Goal: Task Accomplishment & Management: Use online tool/utility

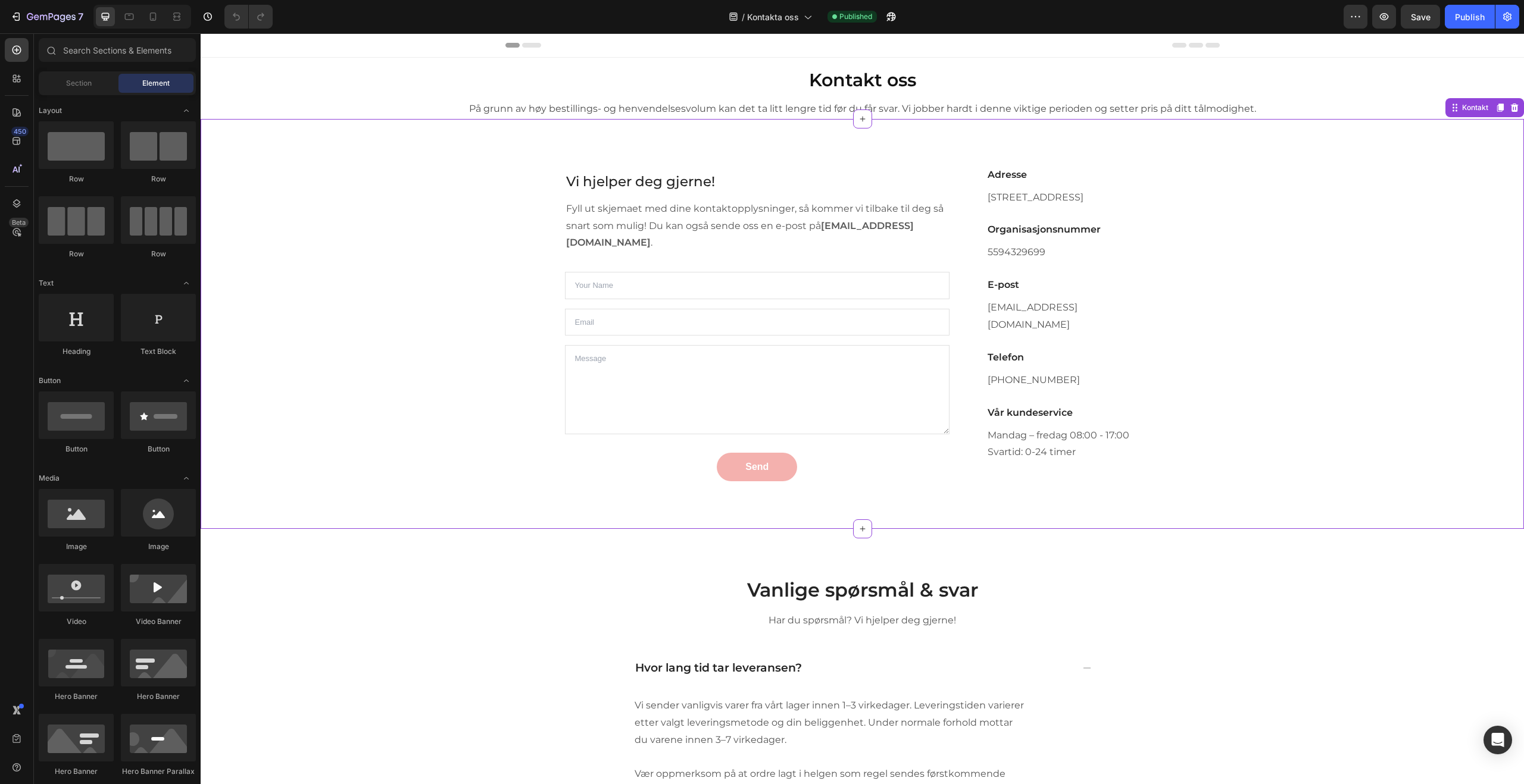
click at [927, 245] on p "Fyll ut skjemaet med dine kontaktopplysninger, så kommer vi tilbake til deg så …" at bounding box center [758, 226] width 383 height 51
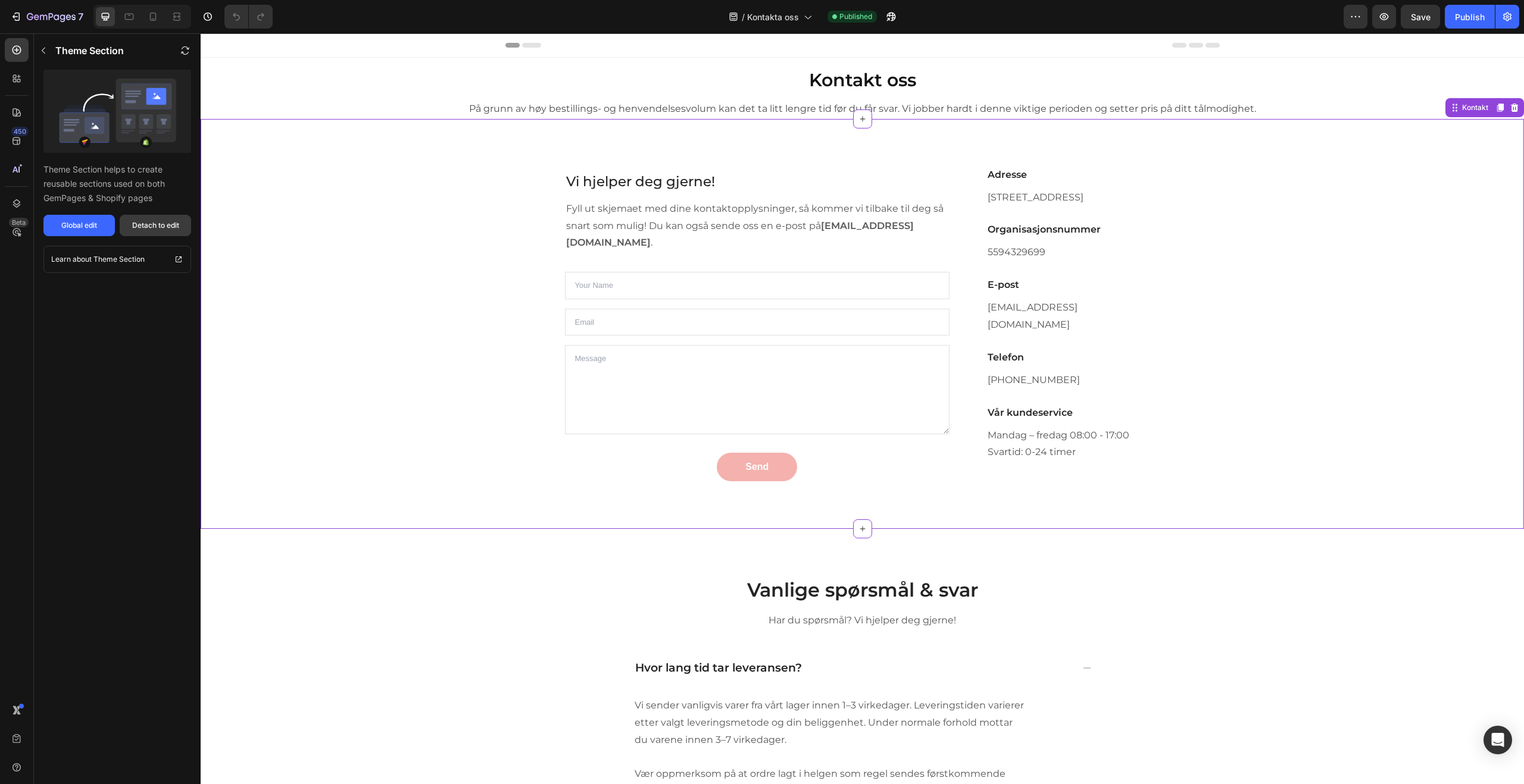
click at [149, 220] on div "Detach to edit" at bounding box center [156, 225] width 47 height 11
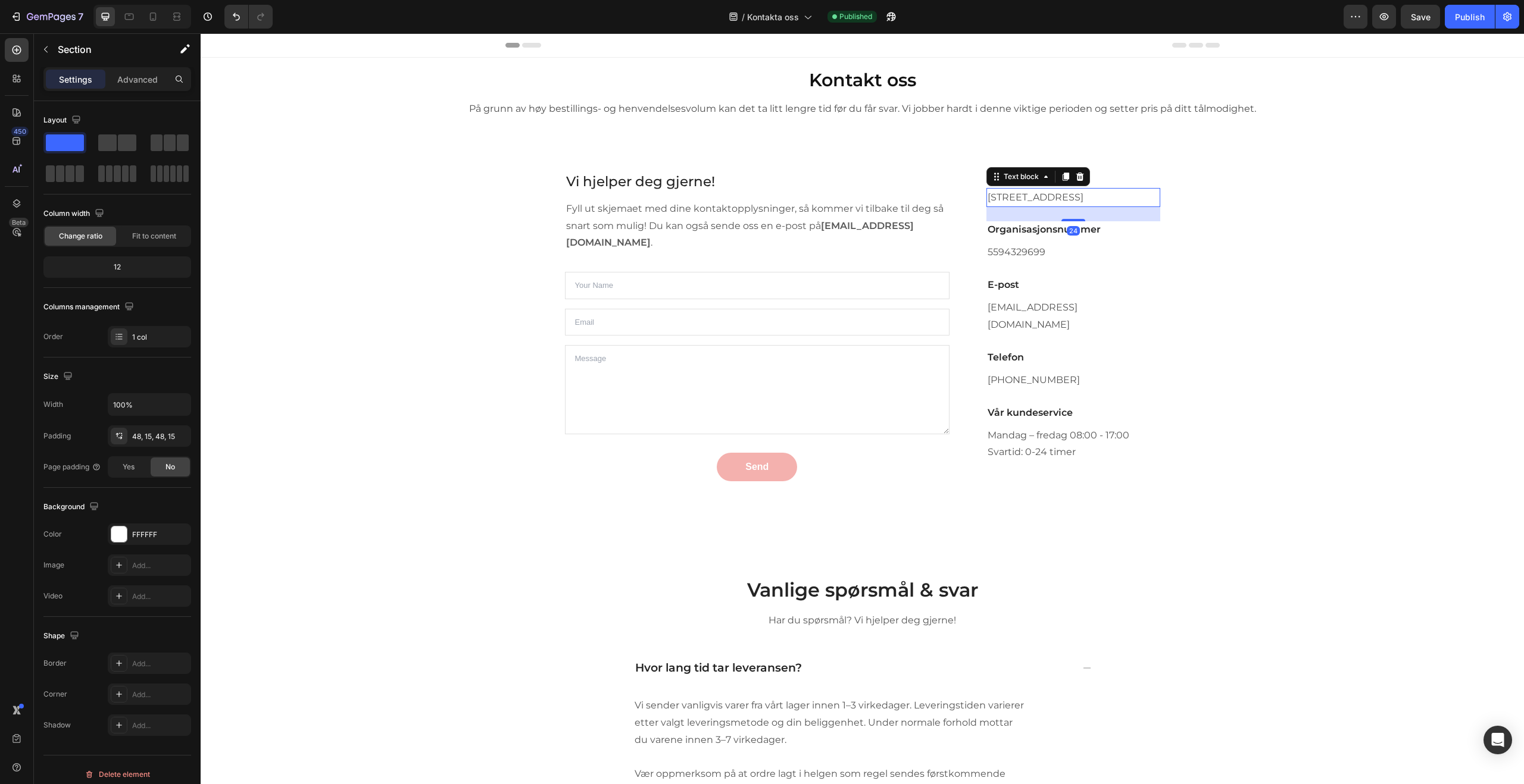
click at [1013, 206] on p "[STREET_ADDRESS]" at bounding box center [1073, 197] width 171 height 17
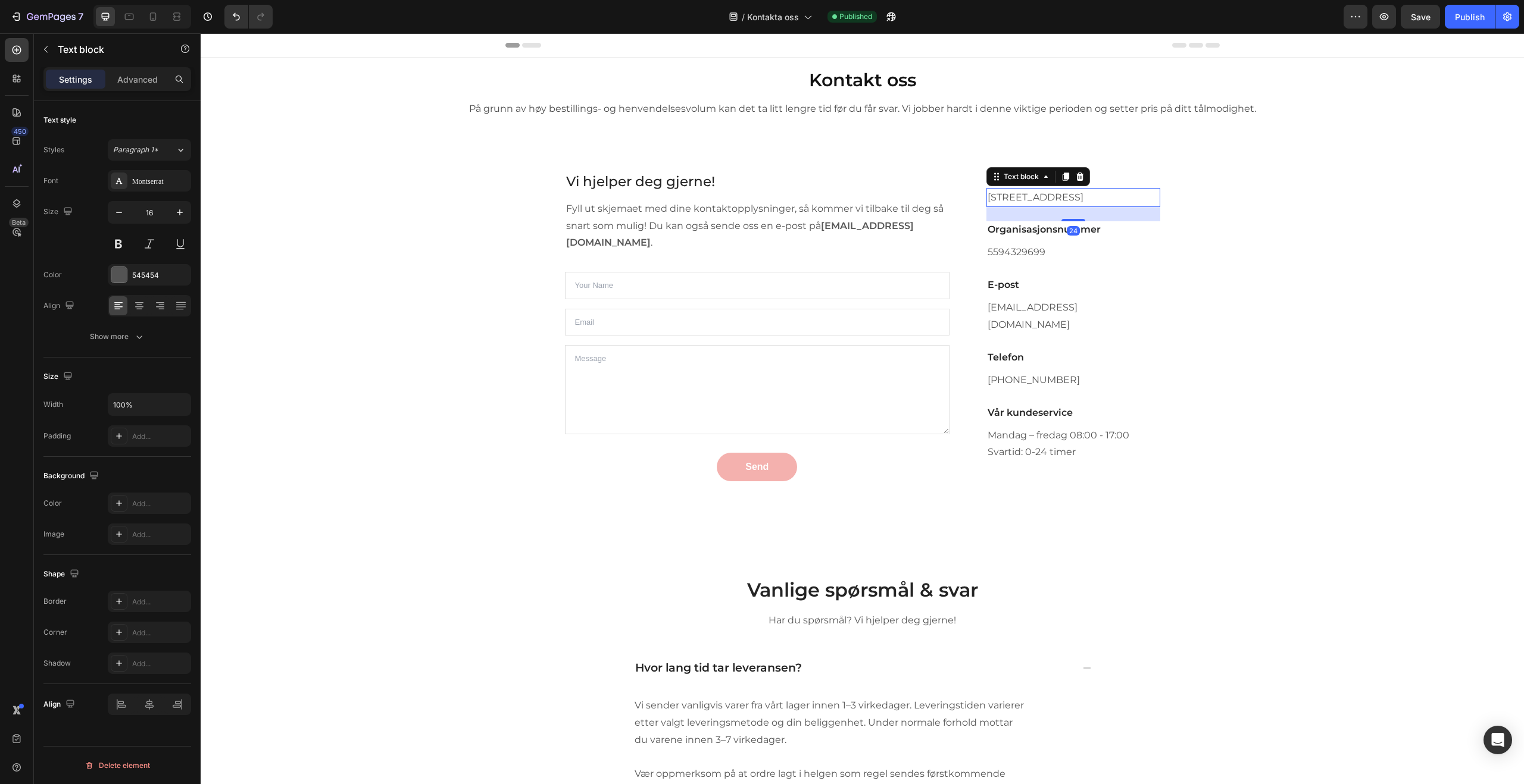
click at [1013, 206] on p "[STREET_ADDRESS]" at bounding box center [1073, 197] width 171 height 17
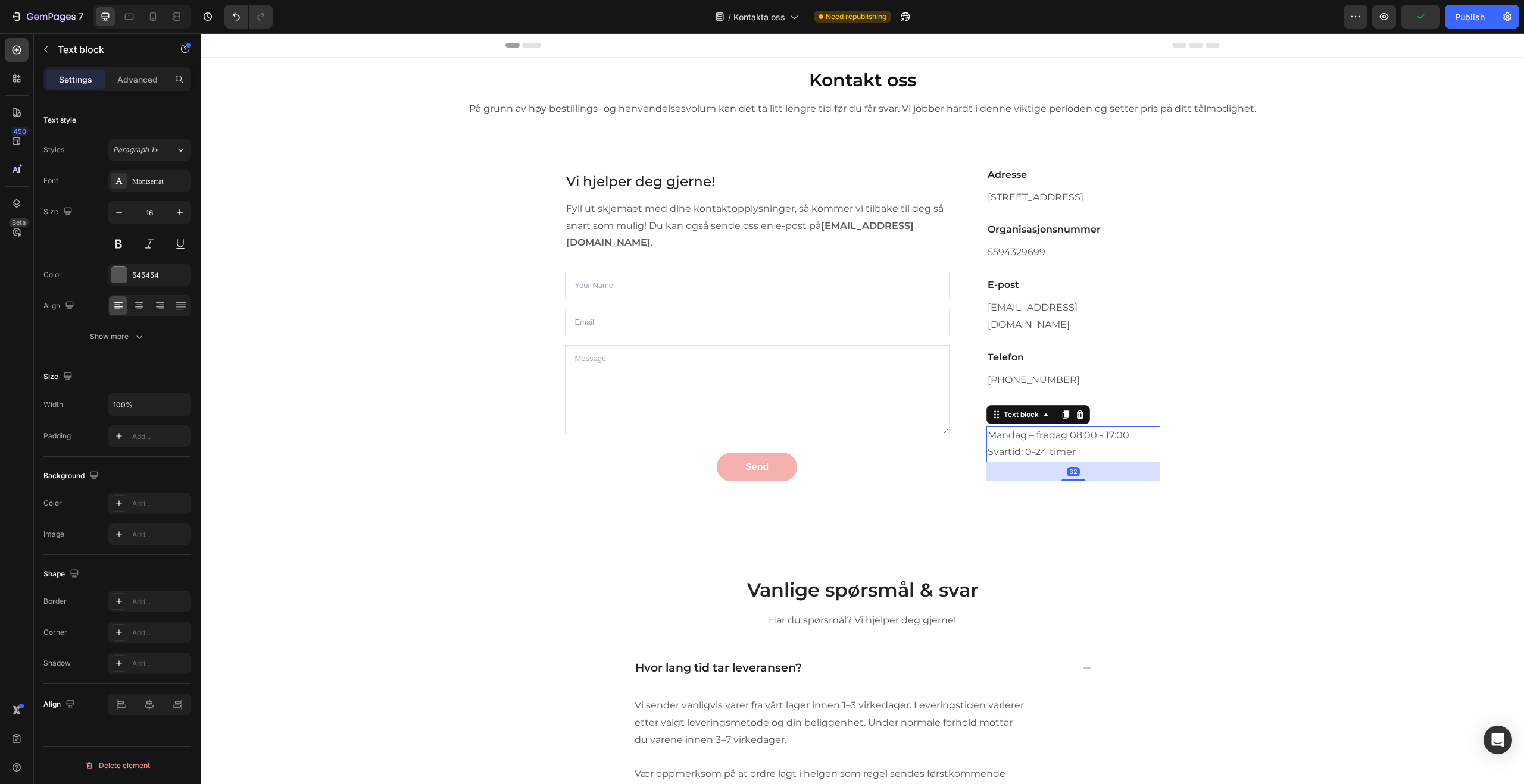
click at [1061, 428] on p "Mandag – fredag 08:00 - 17:00" at bounding box center [1073, 436] width 171 height 17
click at [1067, 429] on p "Mandag – fredag 08:00 - 17:00" at bounding box center [1073, 436] width 171 height 17
click at [1084, 430] on p "Mandag – sandag 08:00 - 17:00" at bounding box center [1073, 436] width 171 height 17
click at [1118, 427] on p "Mandag – sandag 00:00 - 17:00" at bounding box center [1073, 436] width 171 height 17
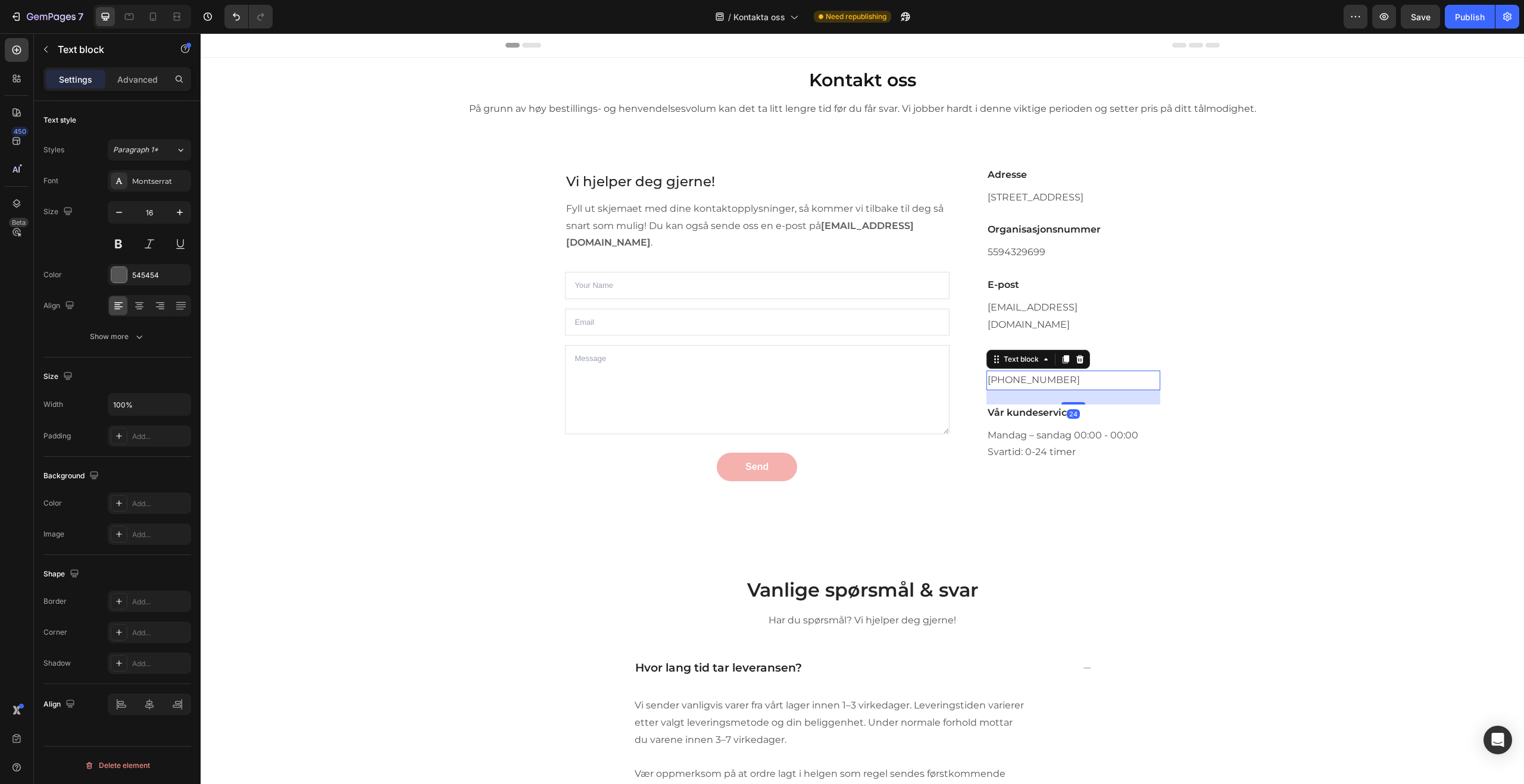
click at [1127, 374] on p "[PHONE_NUMBER]" at bounding box center [1073, 380] width 171 height 17
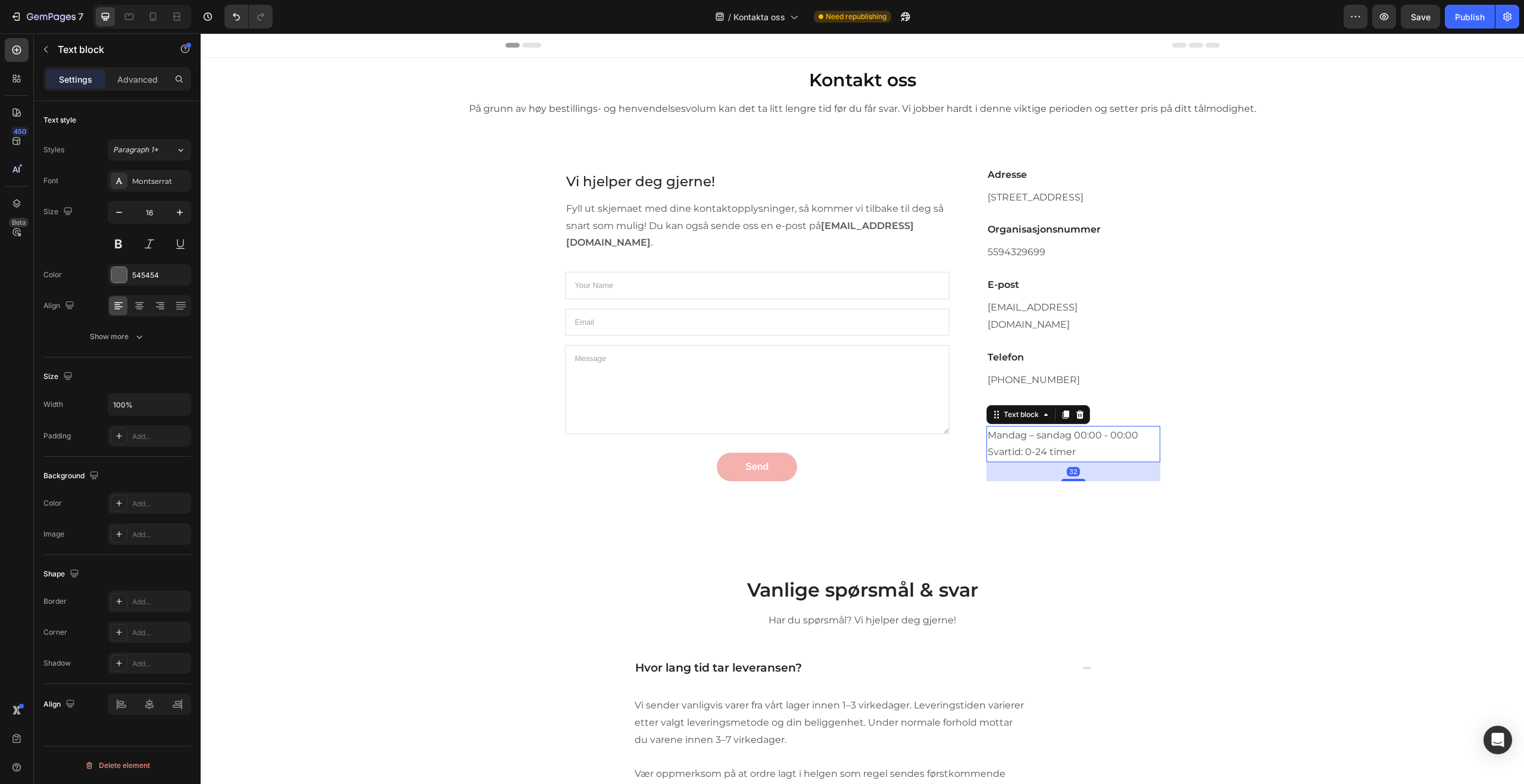
click at [1039, 429] on p "Mandag – sandag 00:00 - 00:00" at bounding box center [1073, 436] width 171 height 17
click at [1042, 429] on p "Mandag – sandag 00:00 - 00:00" at bounding box center [1073, 436] width 171 height 17
click at [1071, 431] on p "Mandag – Sandag 00:00 - 00:00" at bounding box center [1073, 436] width 171 height 17
click at [1103, 409] on h3 "Vår kundeservice" at bounding box center [1073, 413] width 173 height 17
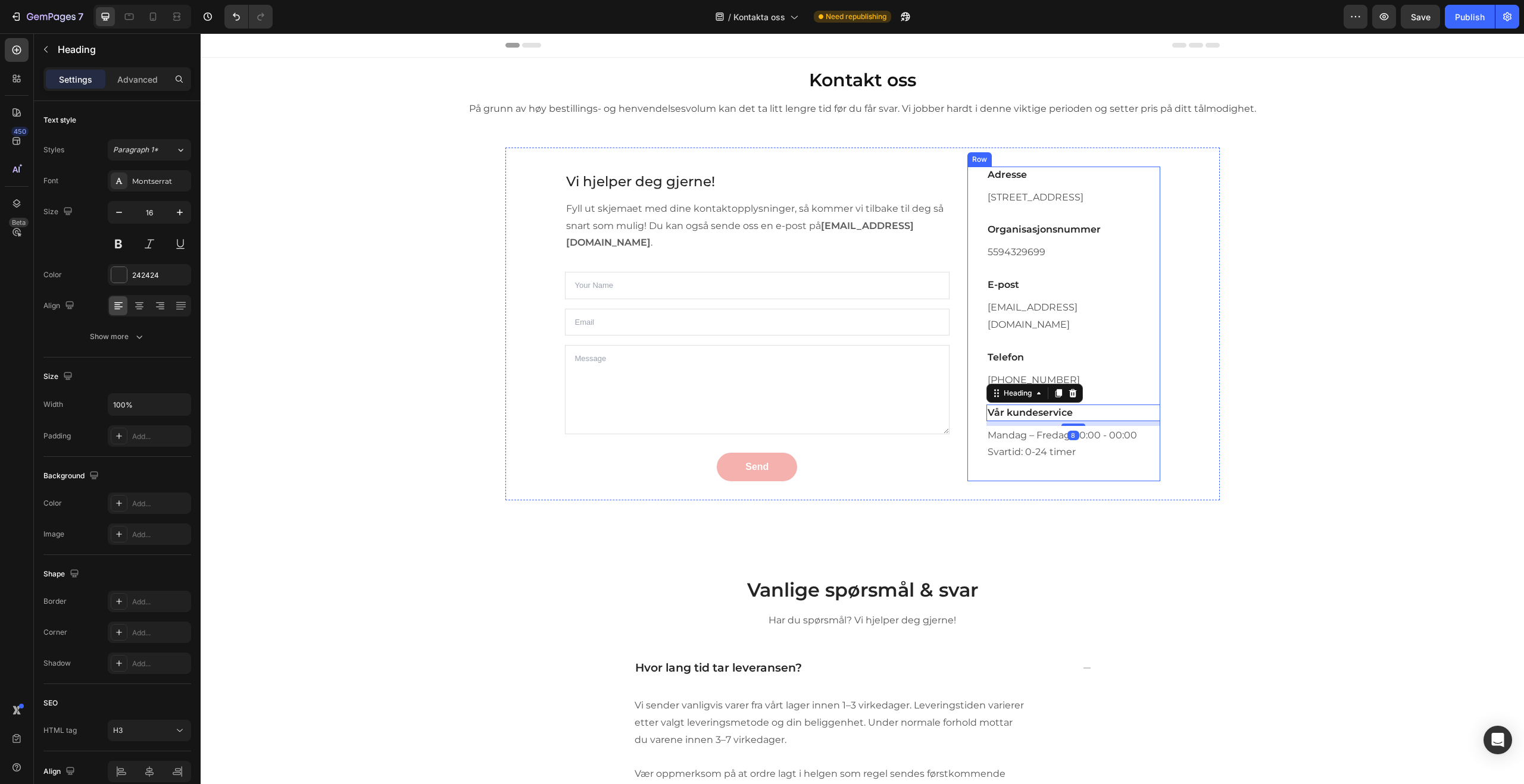
click at [1125, 395] on div "Adresse Heading [STREET_ADDRESS] Text block Organisasjonsnummer Heading 5594329…" at bounding box center [1073, 324] width 173 height 315
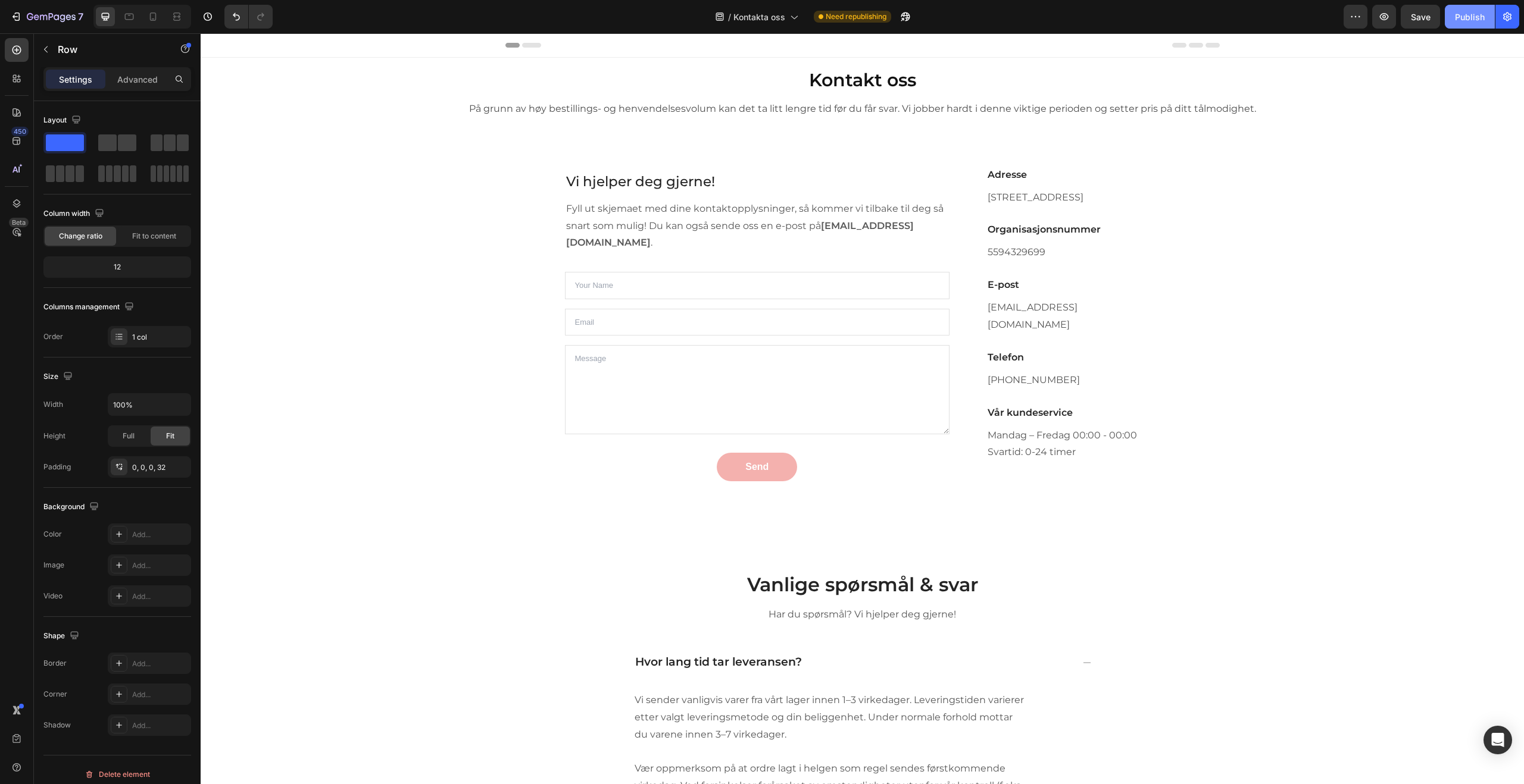
click at [1457, 15] on div "Publish" at bounding box center [1470, 17] width 30 height 13
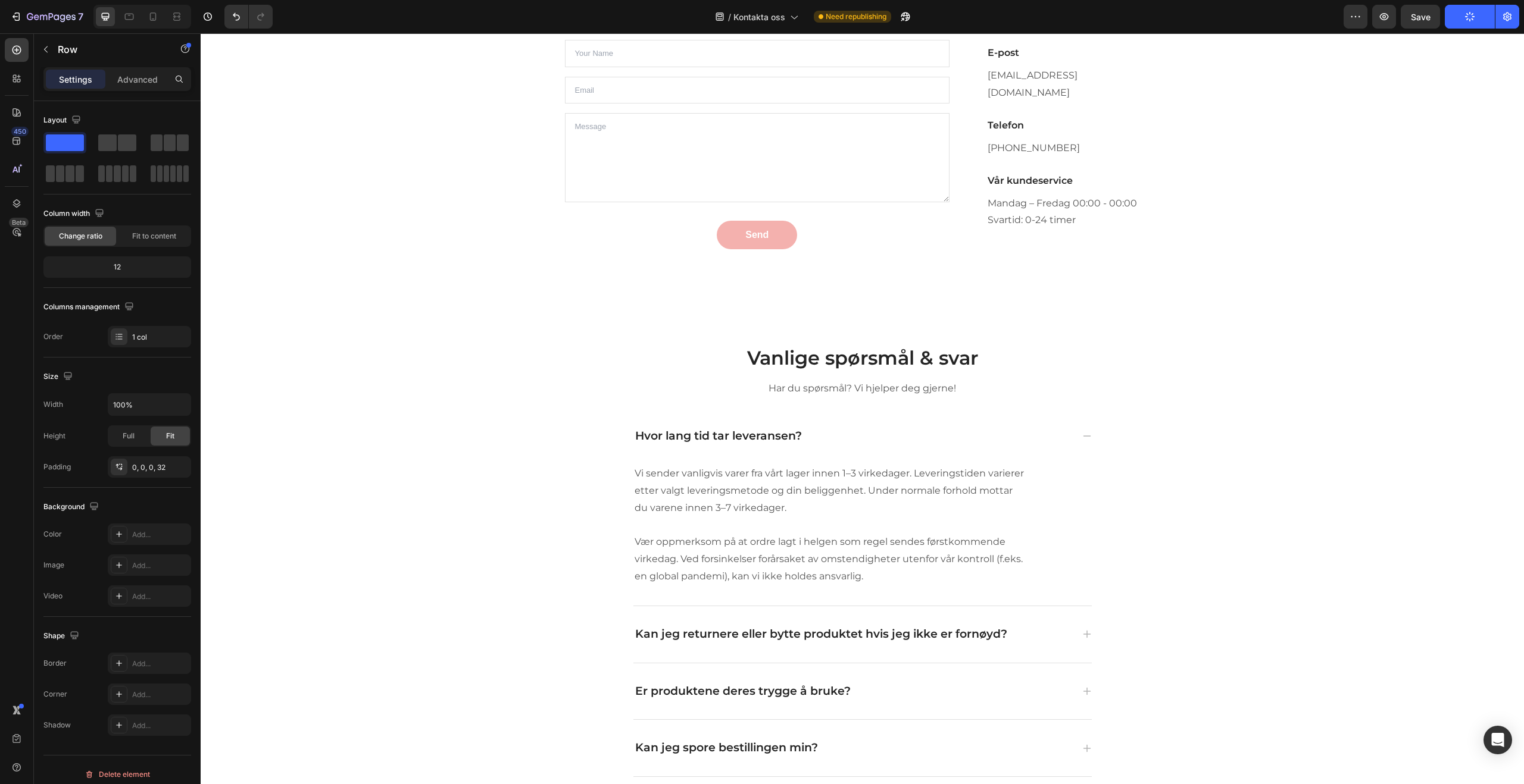
scroll to position [274, 0]
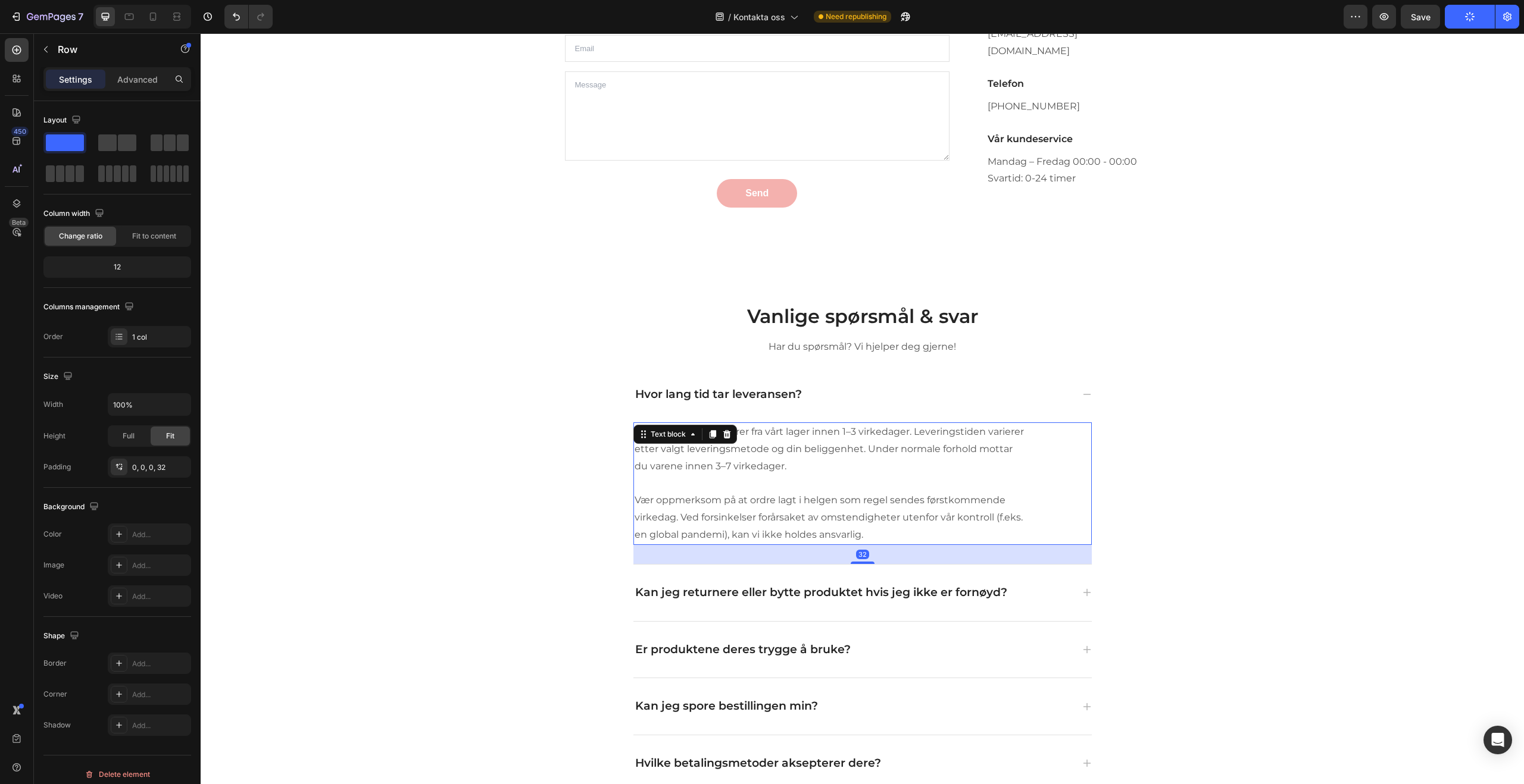
click at [759, 460] on p "Vi sender vanligvis varer fra vårt lager innen 1–3 virkedager. Leveringstiden v…" at bounding box center [829, 450] width 389 height 51
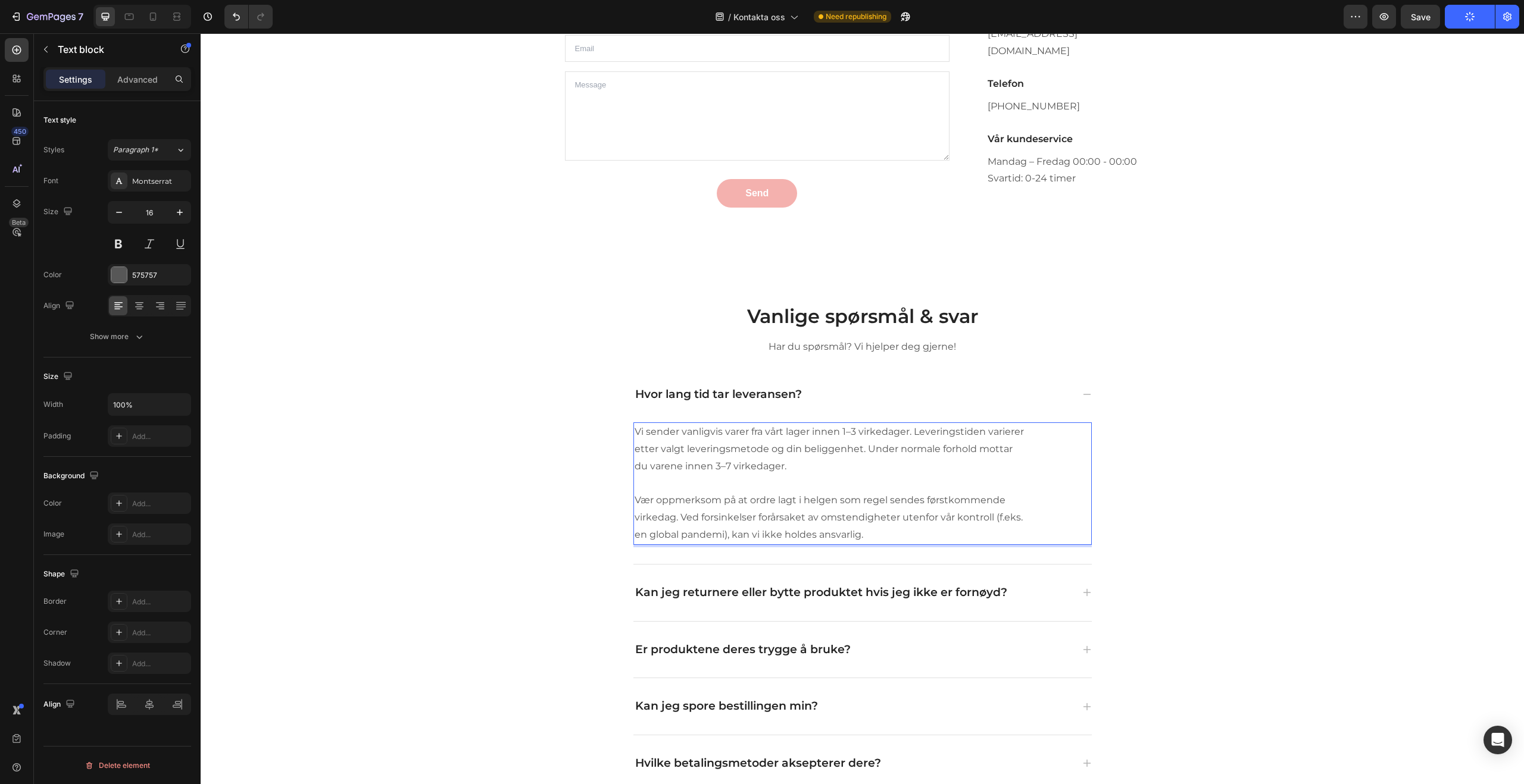
click at [754, 460] on p "Vi sender vanligvis varer fra vårt lager innen 1–3 virkedager. Leveringstiden v…" at bounding box center [829, 450] width 389 height 51
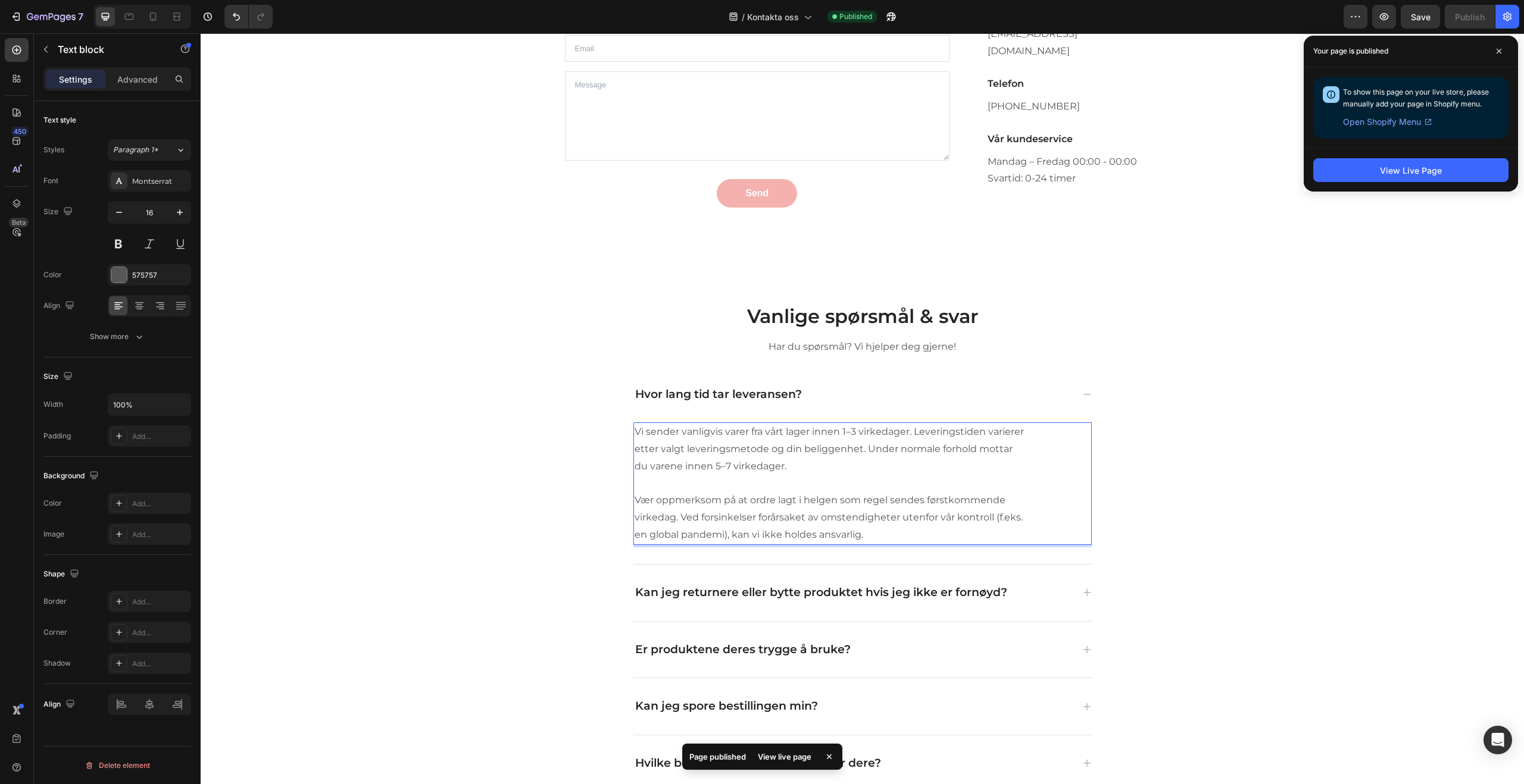
click at [765, 460] on p "Vi sender vanligvis varer fra vårt lager innen 1–3 virkedager. Leveringstiden v…" at bounding box center [829, 450] width 389 height 51
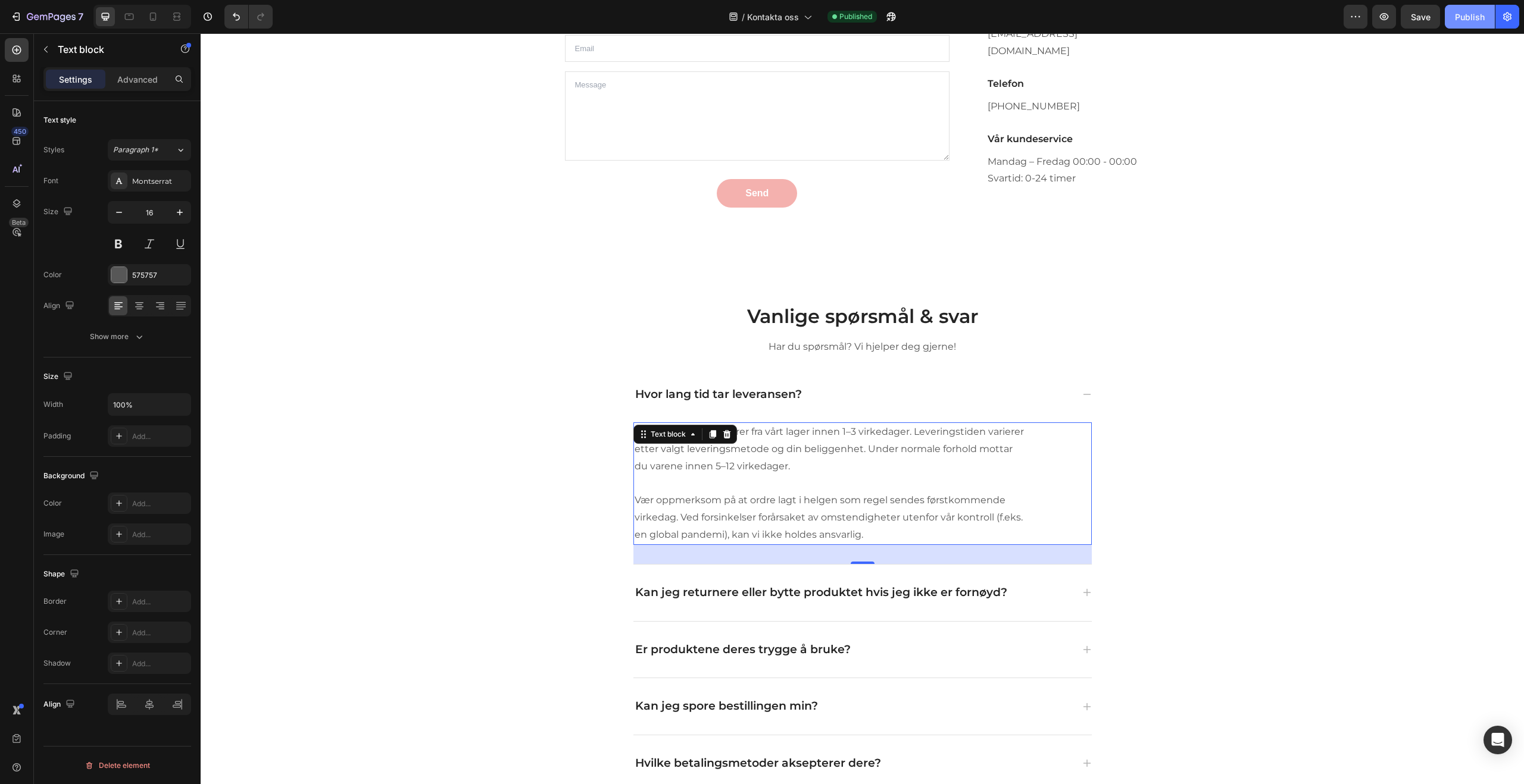
click at [1459, 27] on button "Publish" at bounding box center [1470, 17] width 50 height 24
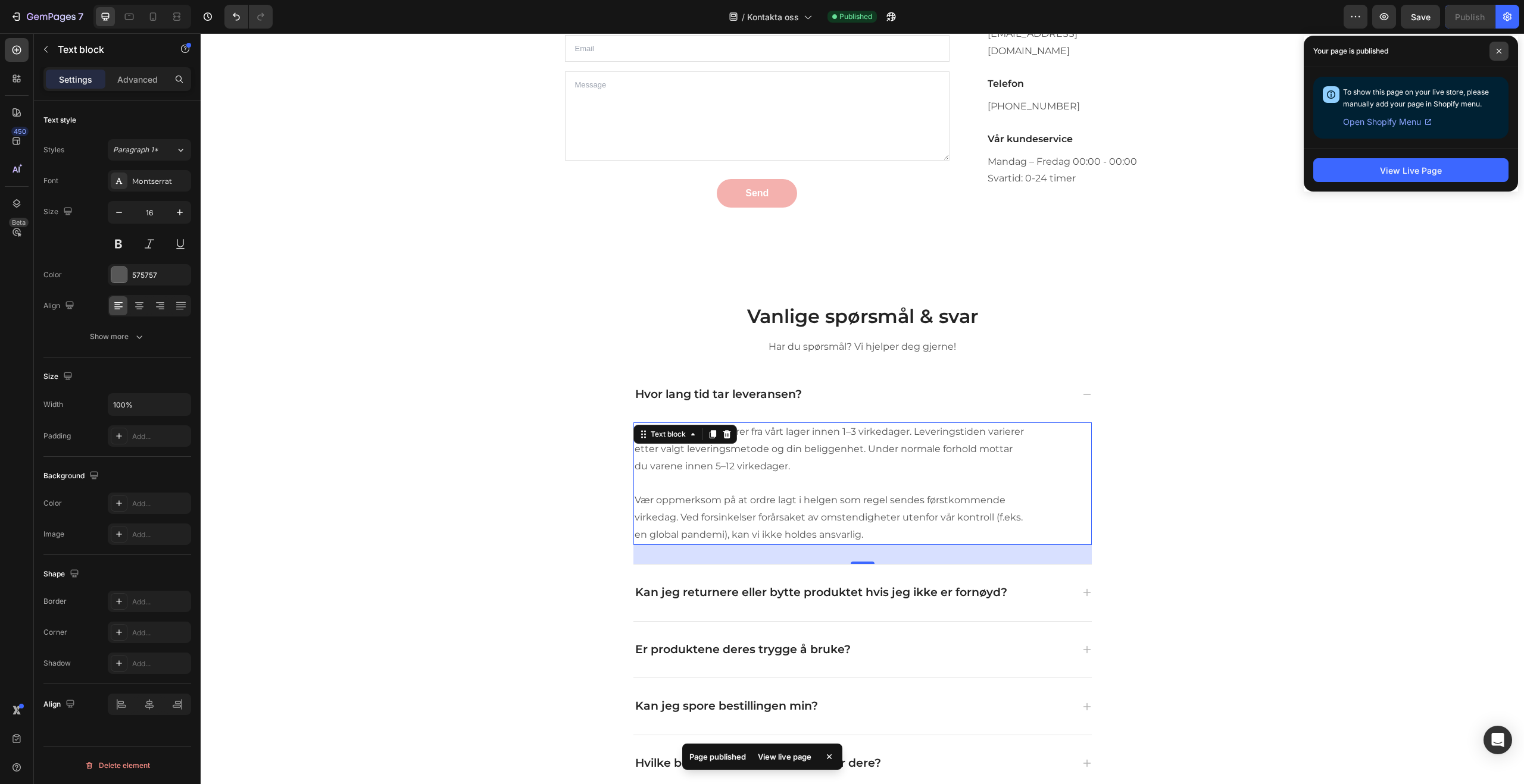
click at [1501, 50] on icon at bounding box center [1499, 51] width 6 height 6
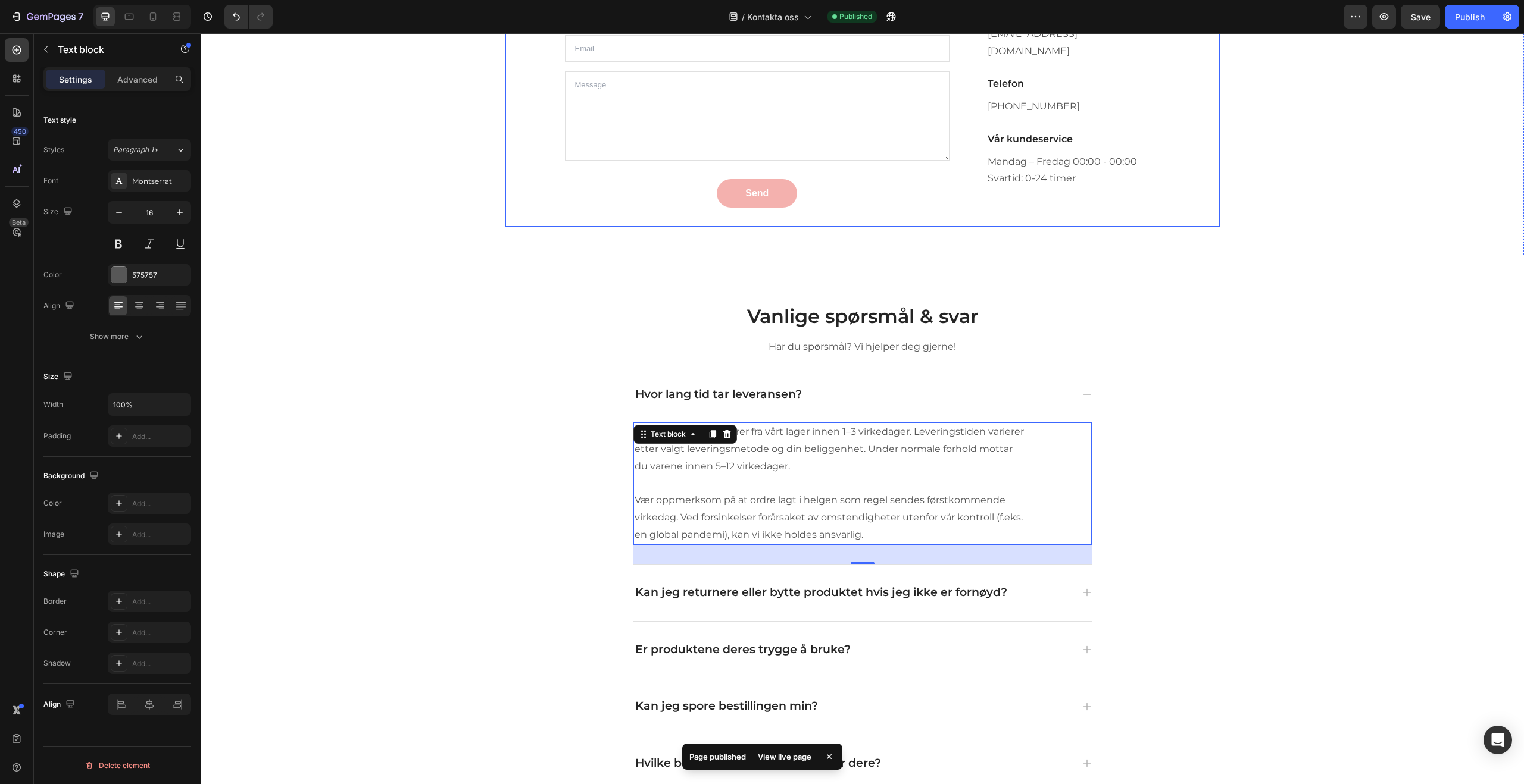
scroll to position [0, 0]
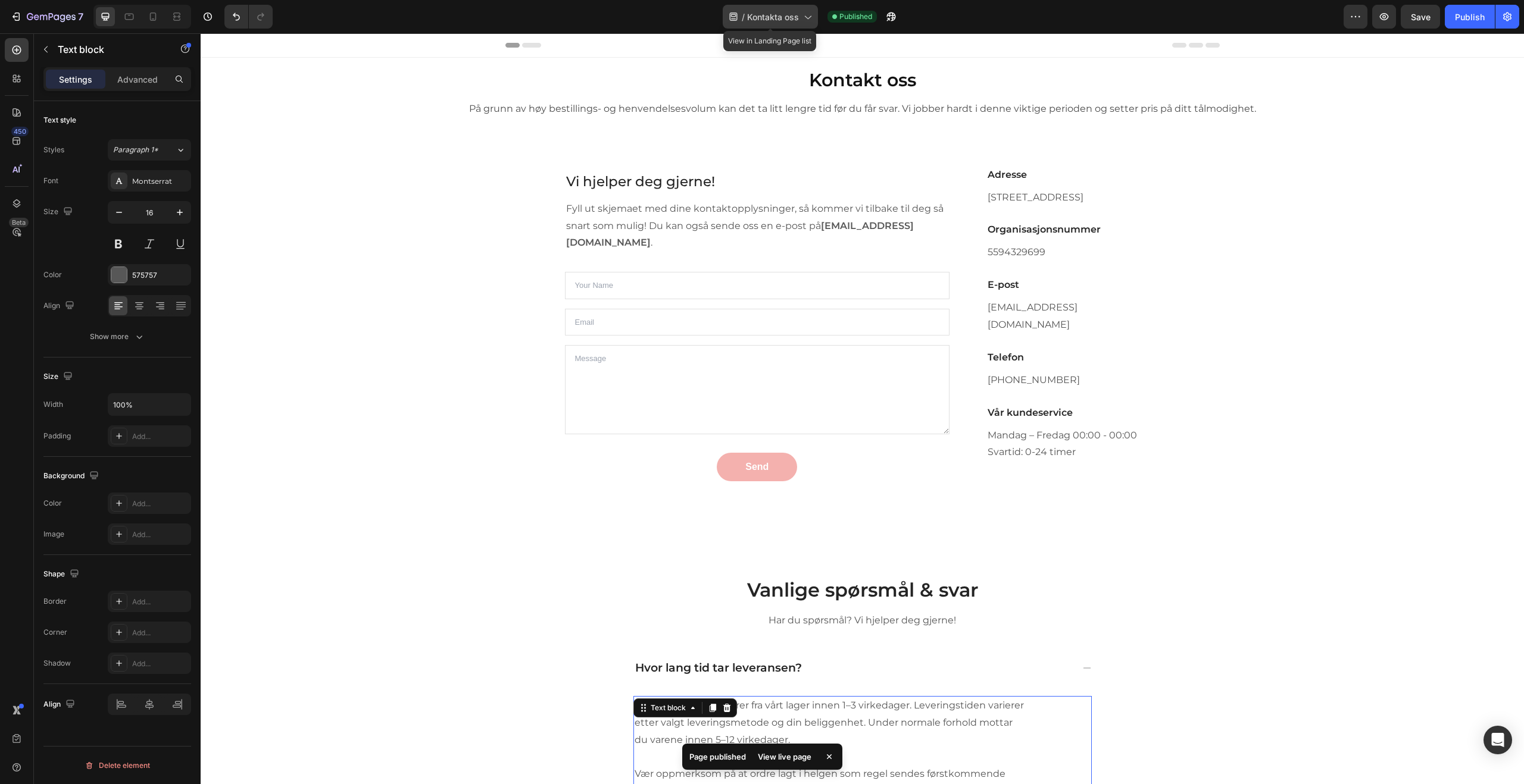
click at [784, 26] on div "/ Kontakta oss" at bounding box center [771, 17] width 95 height 24
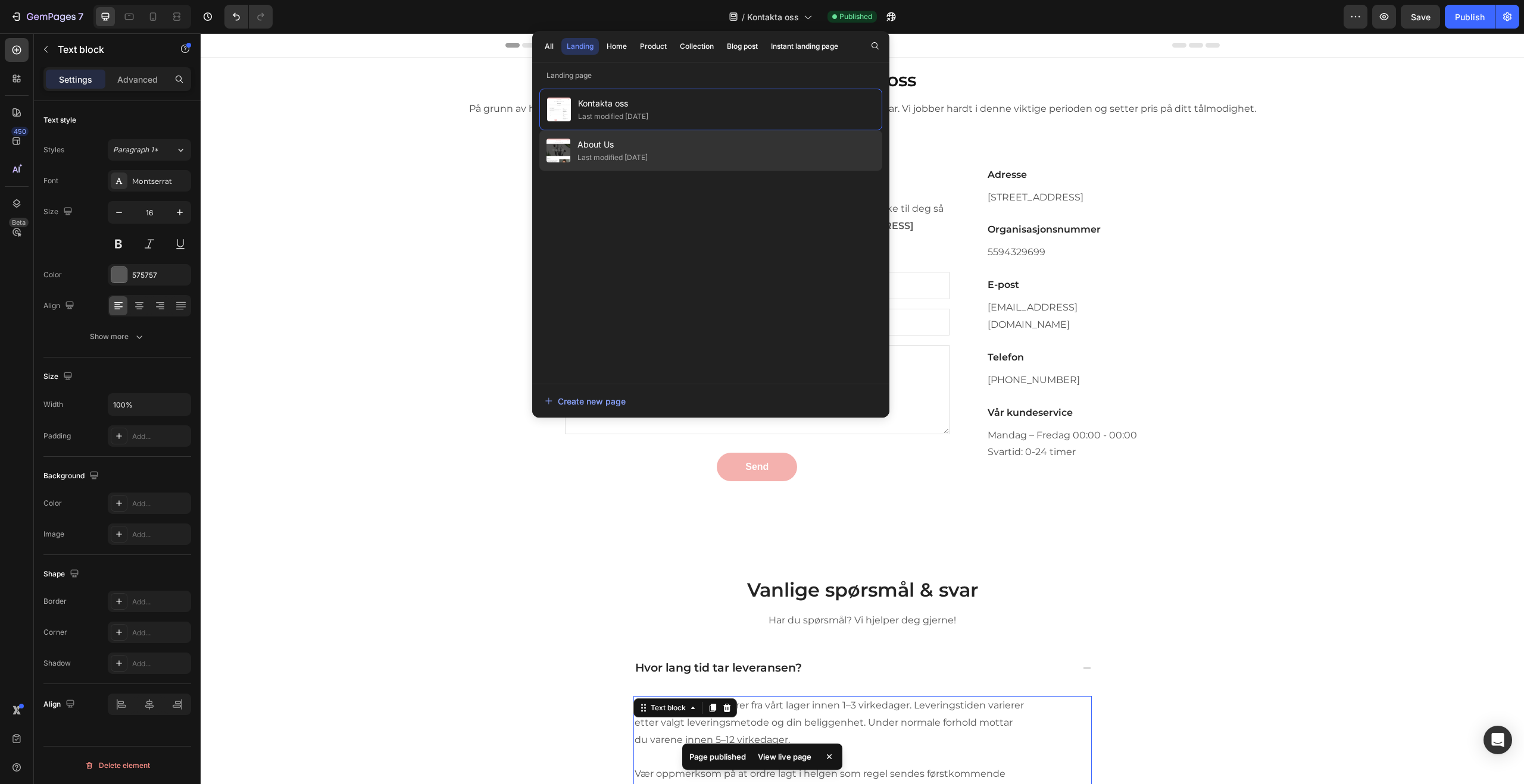
click at [644, 149] on span "About Us" at bounding box center [613, 145] width 70 height 14
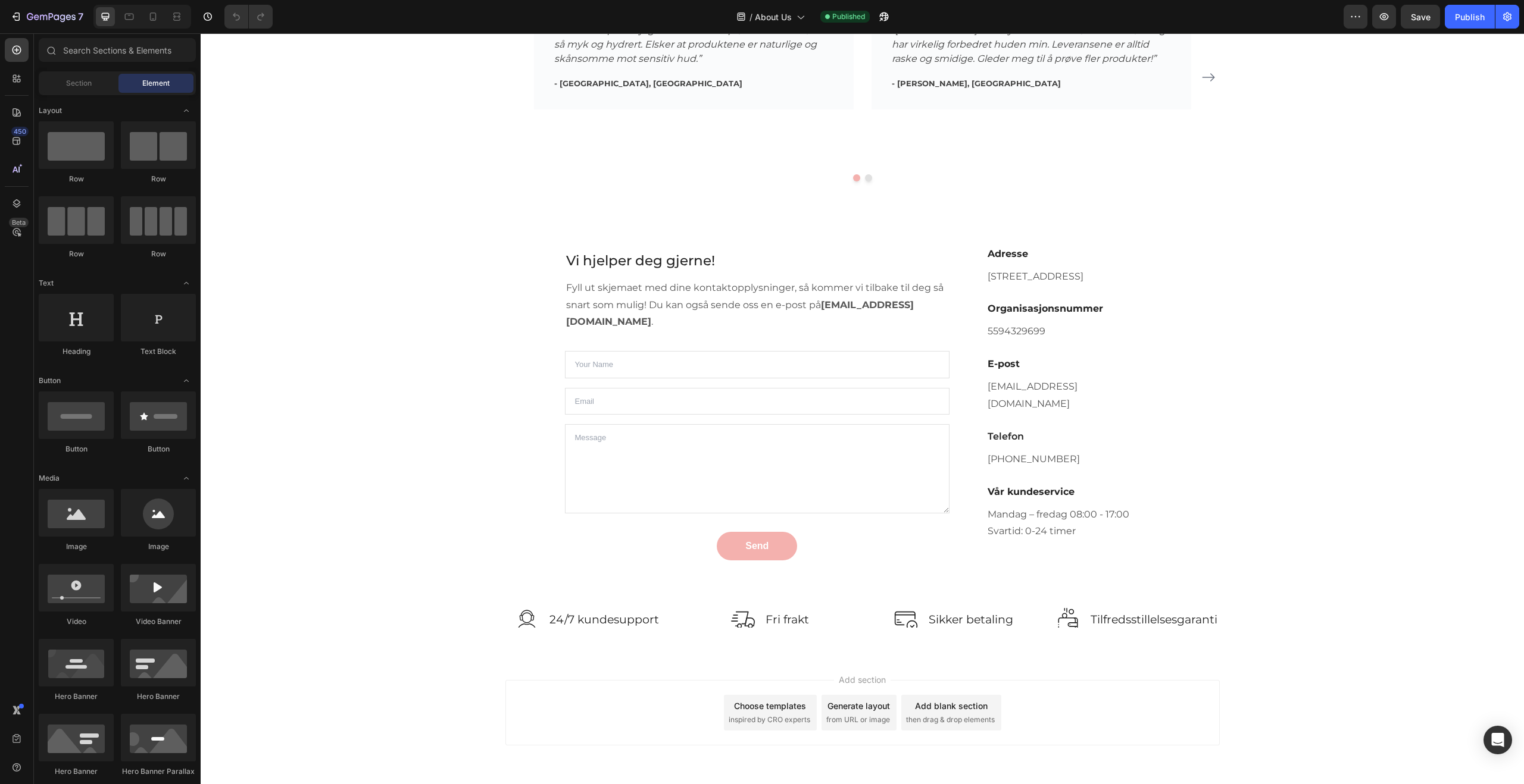
scroll to position [1688, 0]
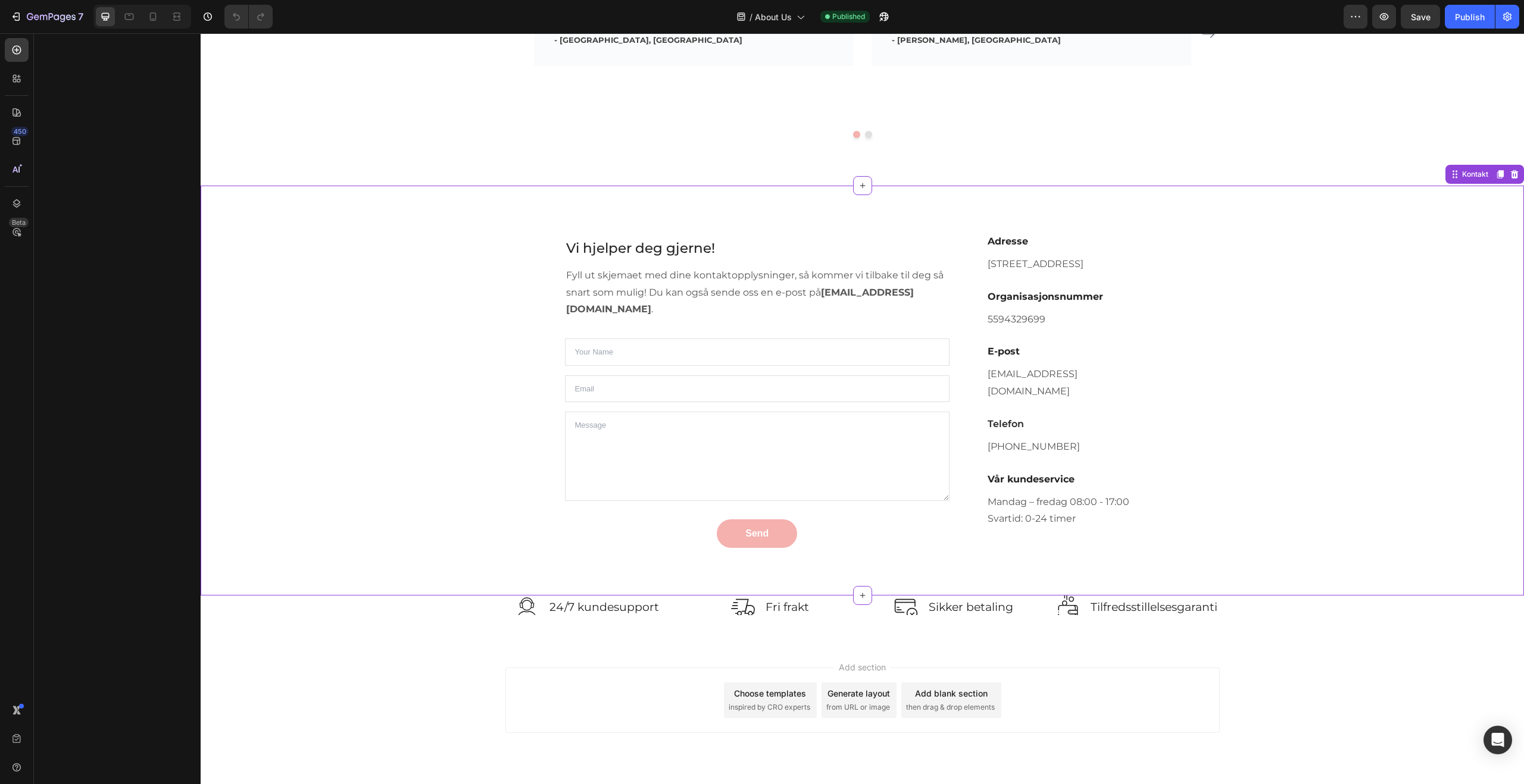
click at [721, 225] on div "Vi hjelper deg gjerne! Heading Fyll ut skjemaet med dine kontaktopplysninger, s…" at bounding box center [863, 391] width 715 height 354
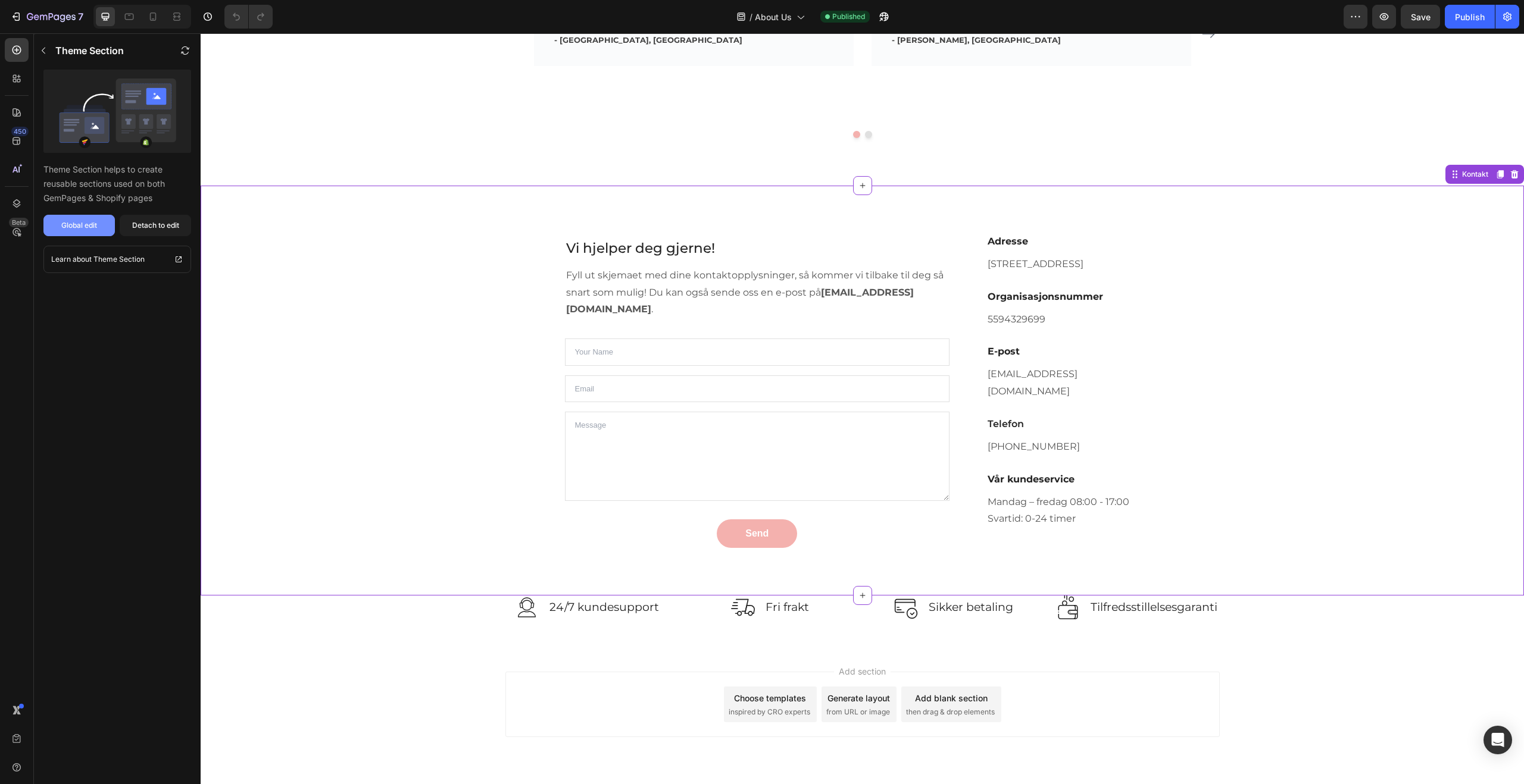
click at [71, 228] on div "Global edit" at bounding box center [79, 225] width 36 height 11
click at [45, 16] on icon "button" at bounding box center [51, 17] width 49 height 10
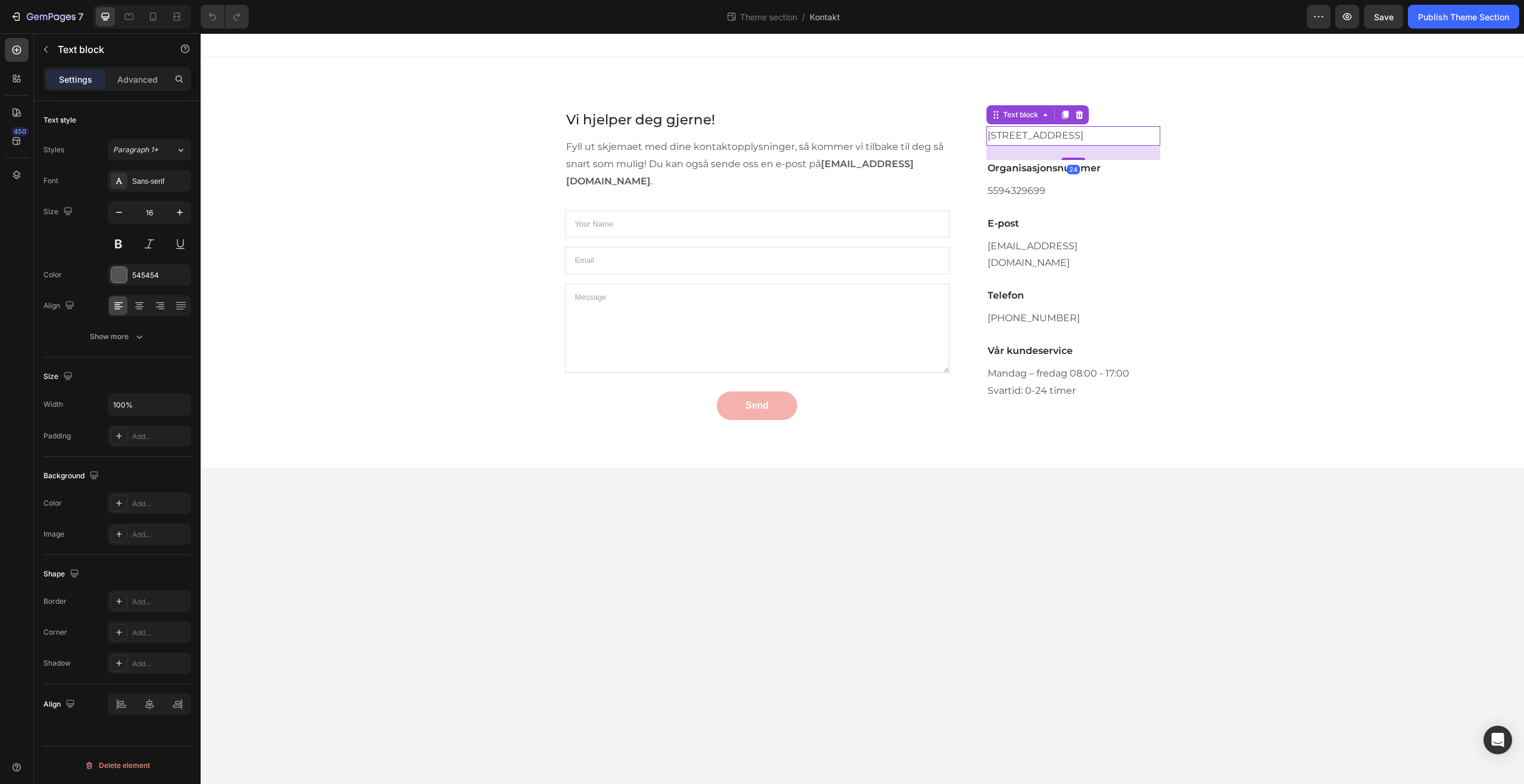
click at [1027, 144] on p "[STREET_ADDRESS]" at bounding box center [1073, 136] width 171 height 17
click at [1081, 371] on p "Mandag – fredag 08:00 - 17:00" at bounding box center [1073, 374] width 171 height 17
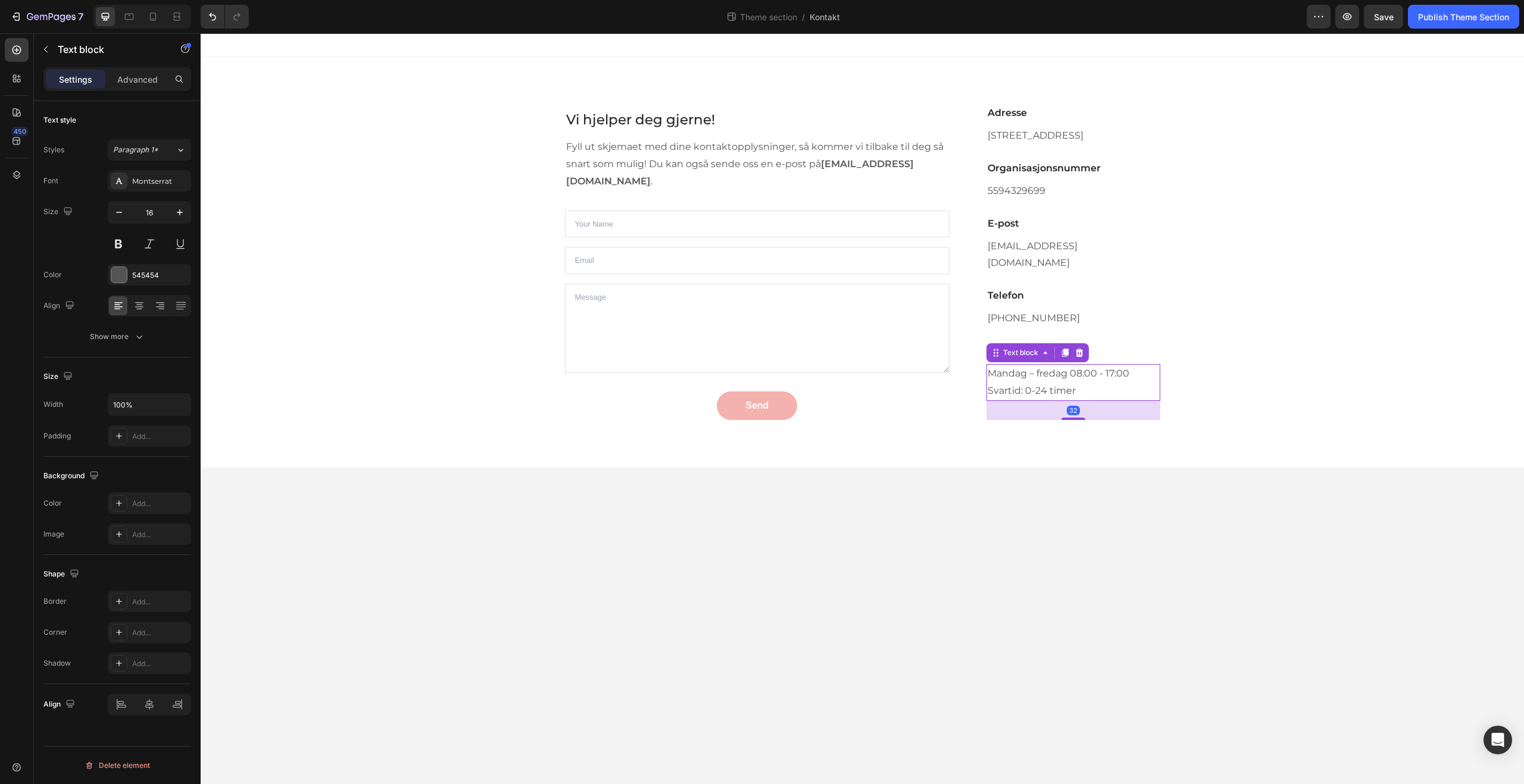
click at [1081, 368] on p "Mandag – fredag 08:00 - 17:00" at bounding box center [1073, 374] width 171 height 17
click at [1114, 367] on p "Mandag – fredag 00:00 - 17:00" at bounding box center [1073, 374] width 171 height 17
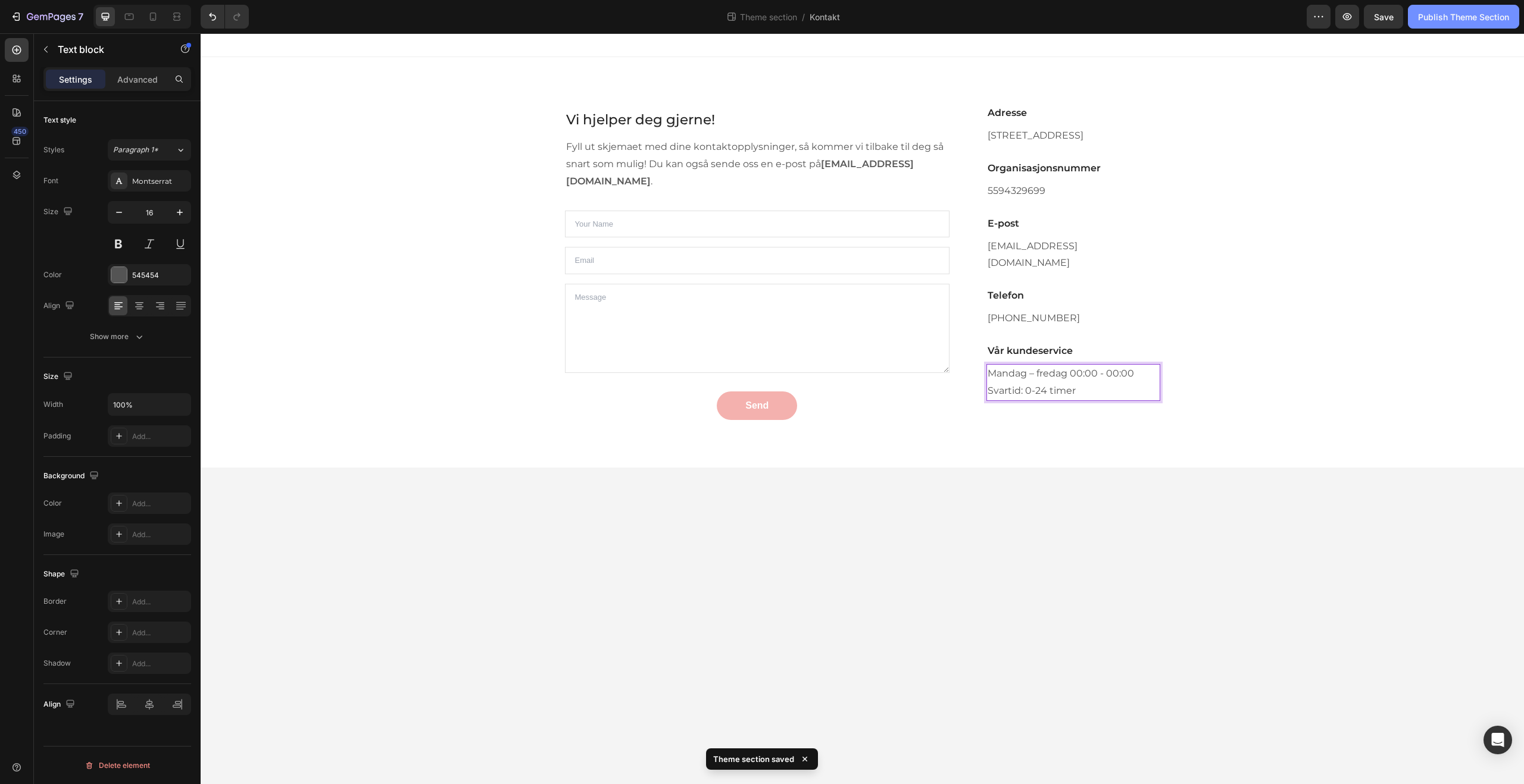
click at [1437, 16] on div "Publish Theme Section" at bounding box center [1463, 17] width 91 height 13
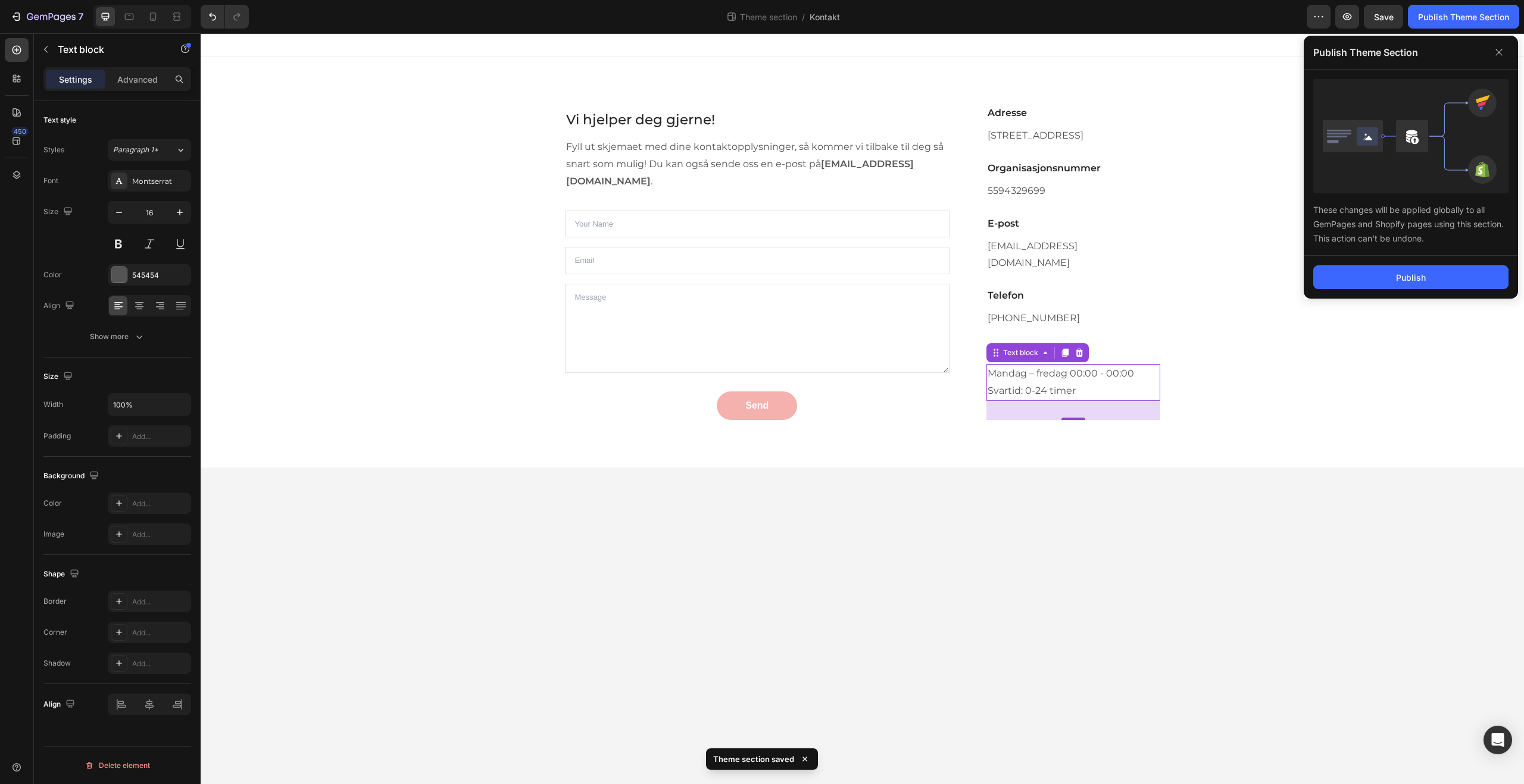
click at [1401, 259] on div "Publish" at bounding box center [1411, 277] width 214 height 43
click at [1399, 269] on button "Publish" at bounding box center [1411, 277] width 195 height 24
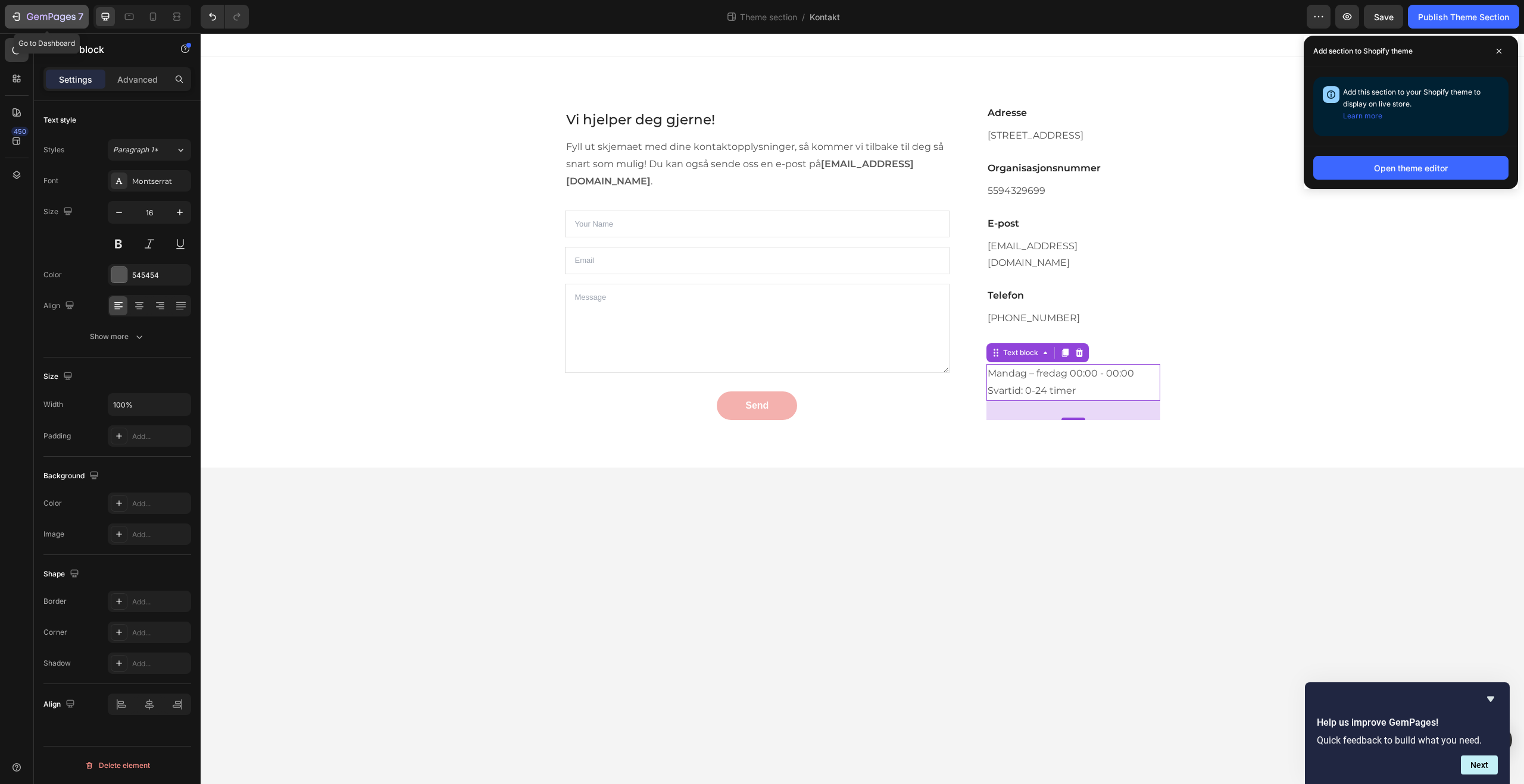
click at [55, 19] on icon "button" at bounding box center [56, 17] width 5 height 5
